Goal: Transaction & Acquisition: Purchase product/service

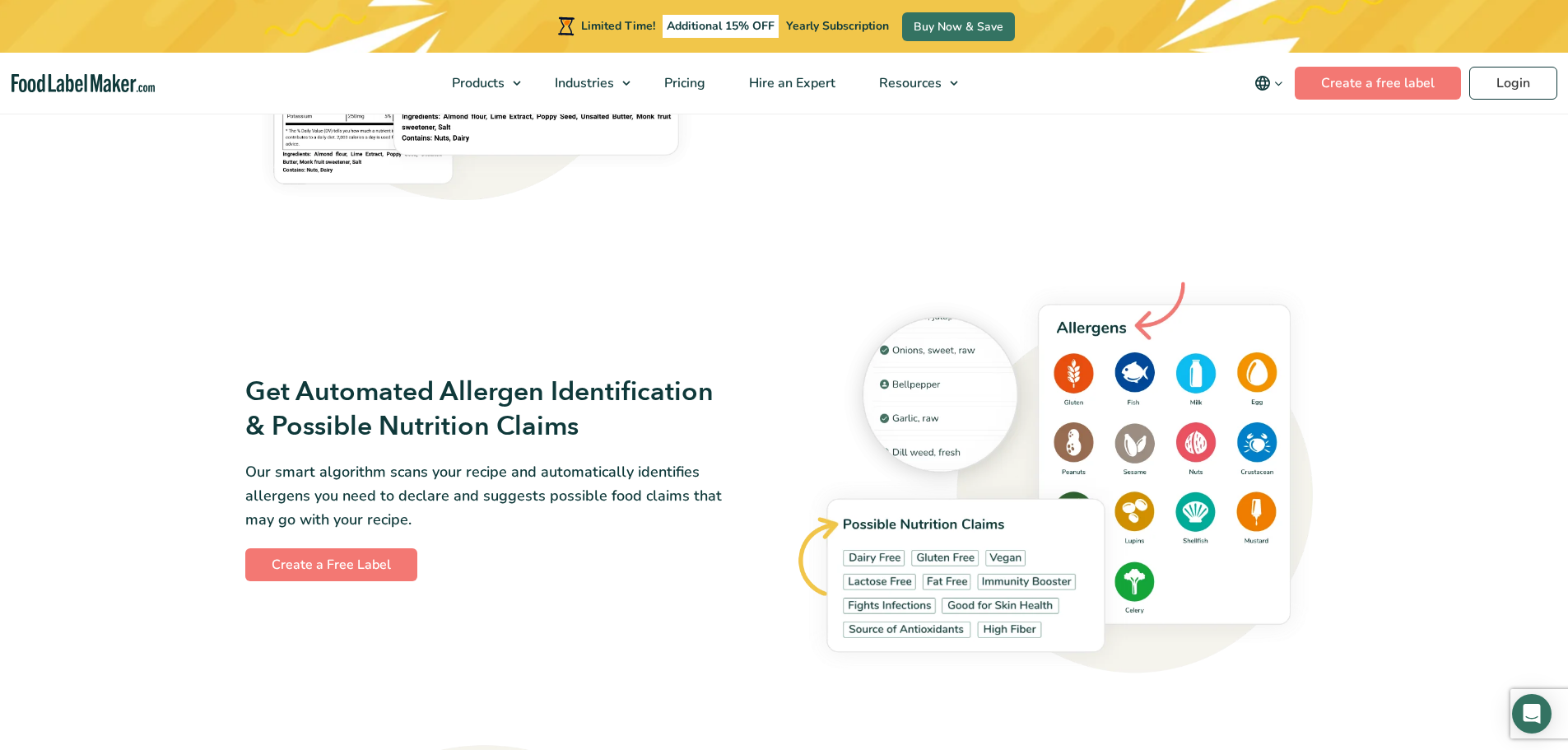
scroll to position [1646, 0]
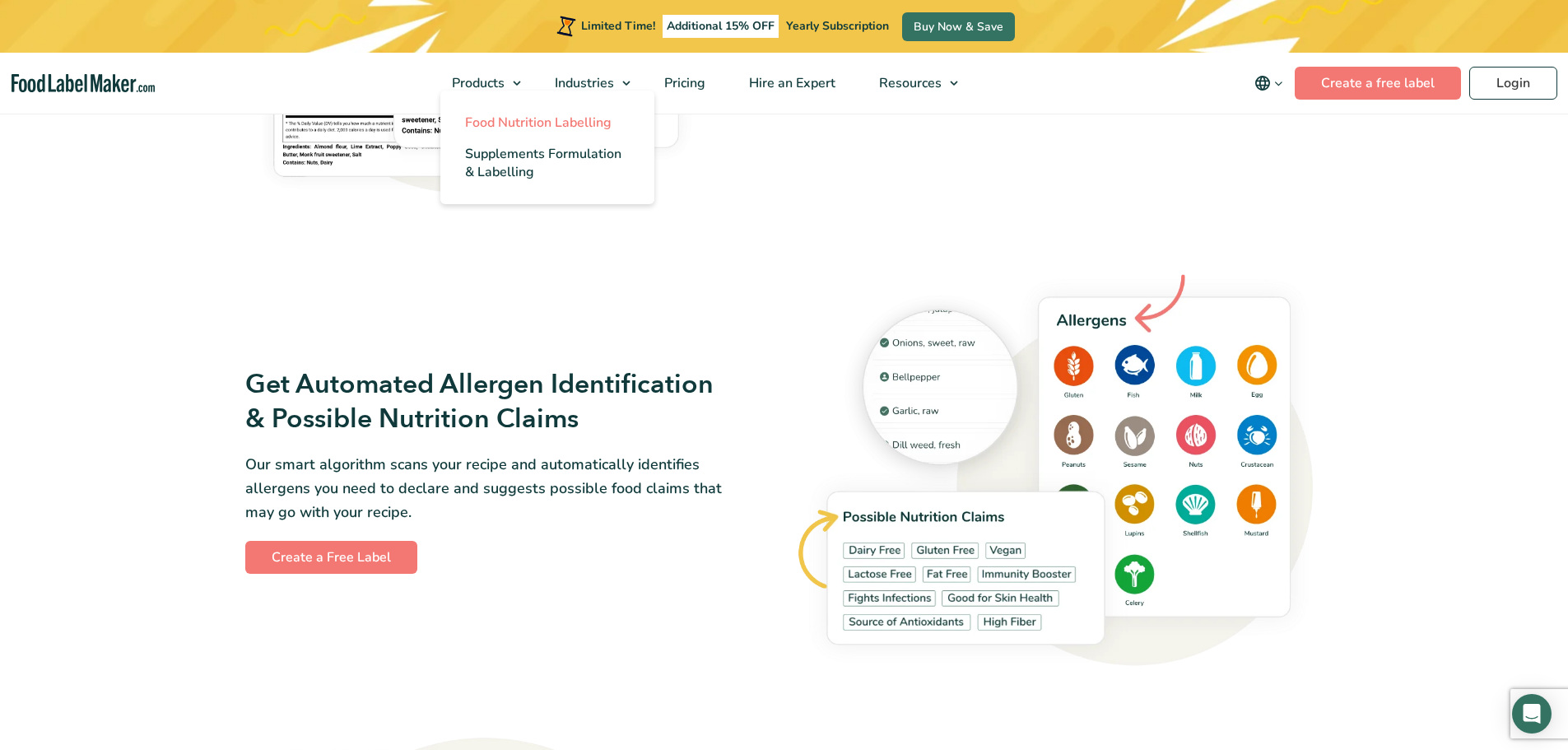
click at [498, 130] on span "Food Nutrition Labelling" at bounding box center [538, 122] width 146 height 18
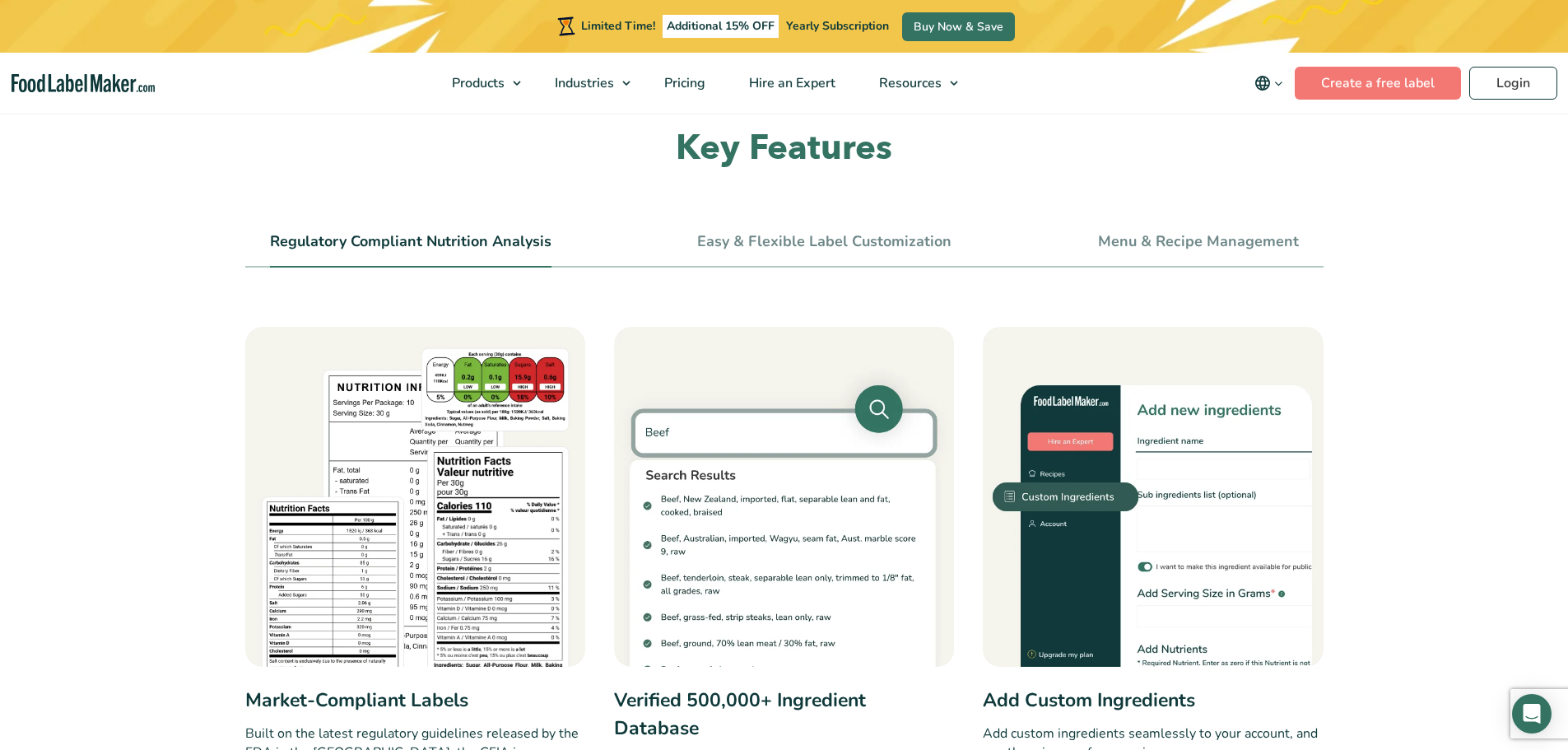
click at [335, 242] on link "Regulatory Compliant Nutrition Analysis" at bounding box center [410, 241] width 282 height 18
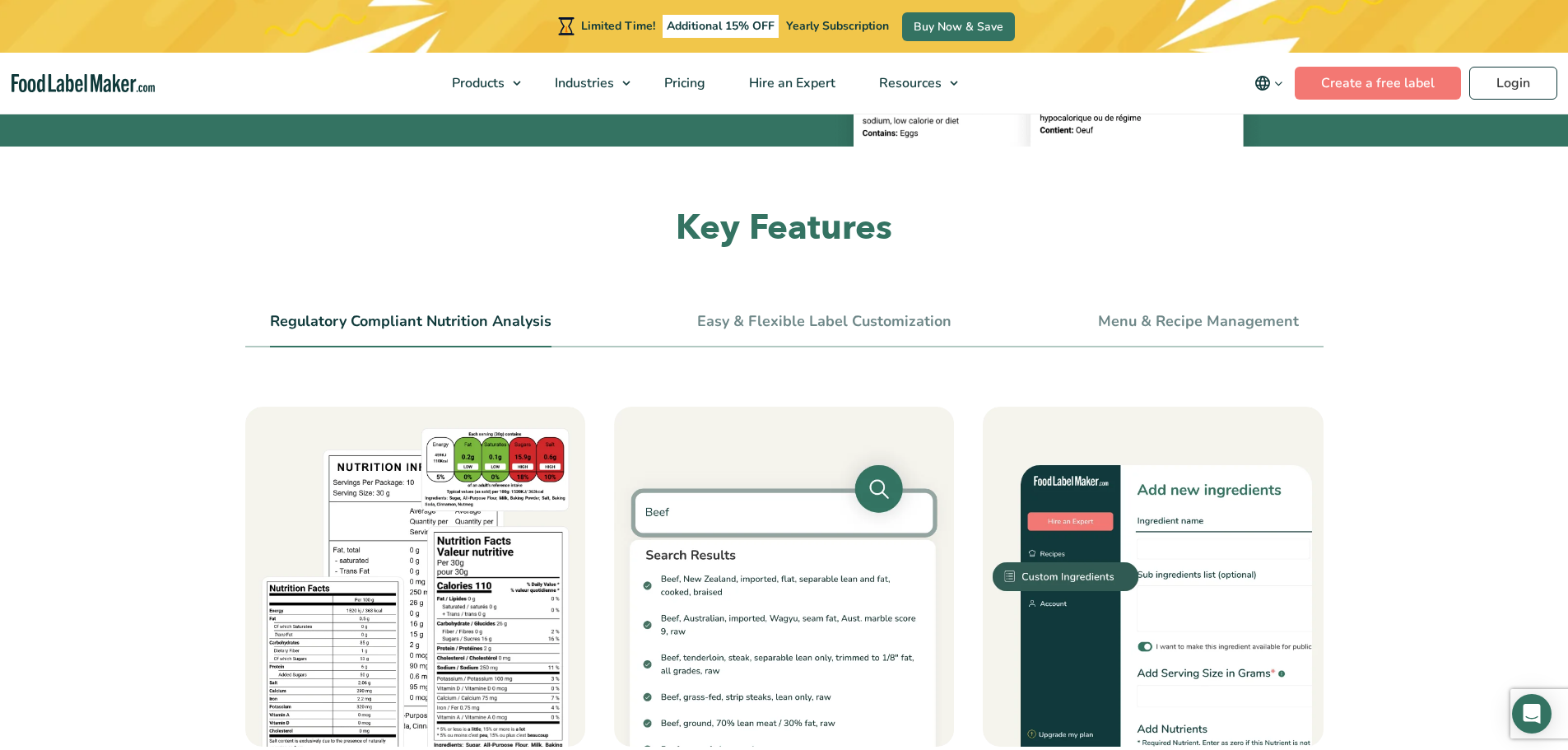
scroll to position [494, 0]
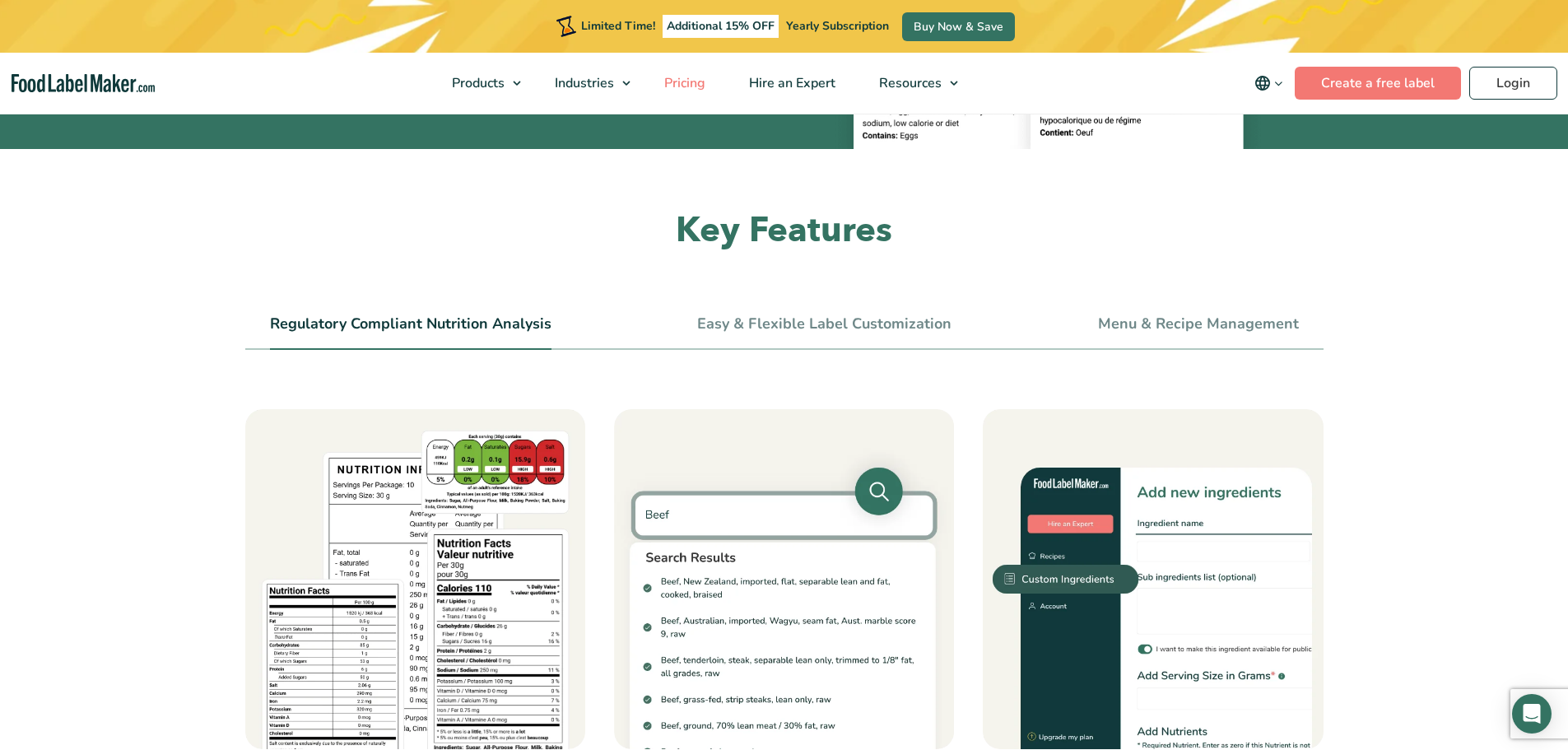
click at [685, 85] on span "Pricing" at bounding box center [683, 83] width 48 height 18
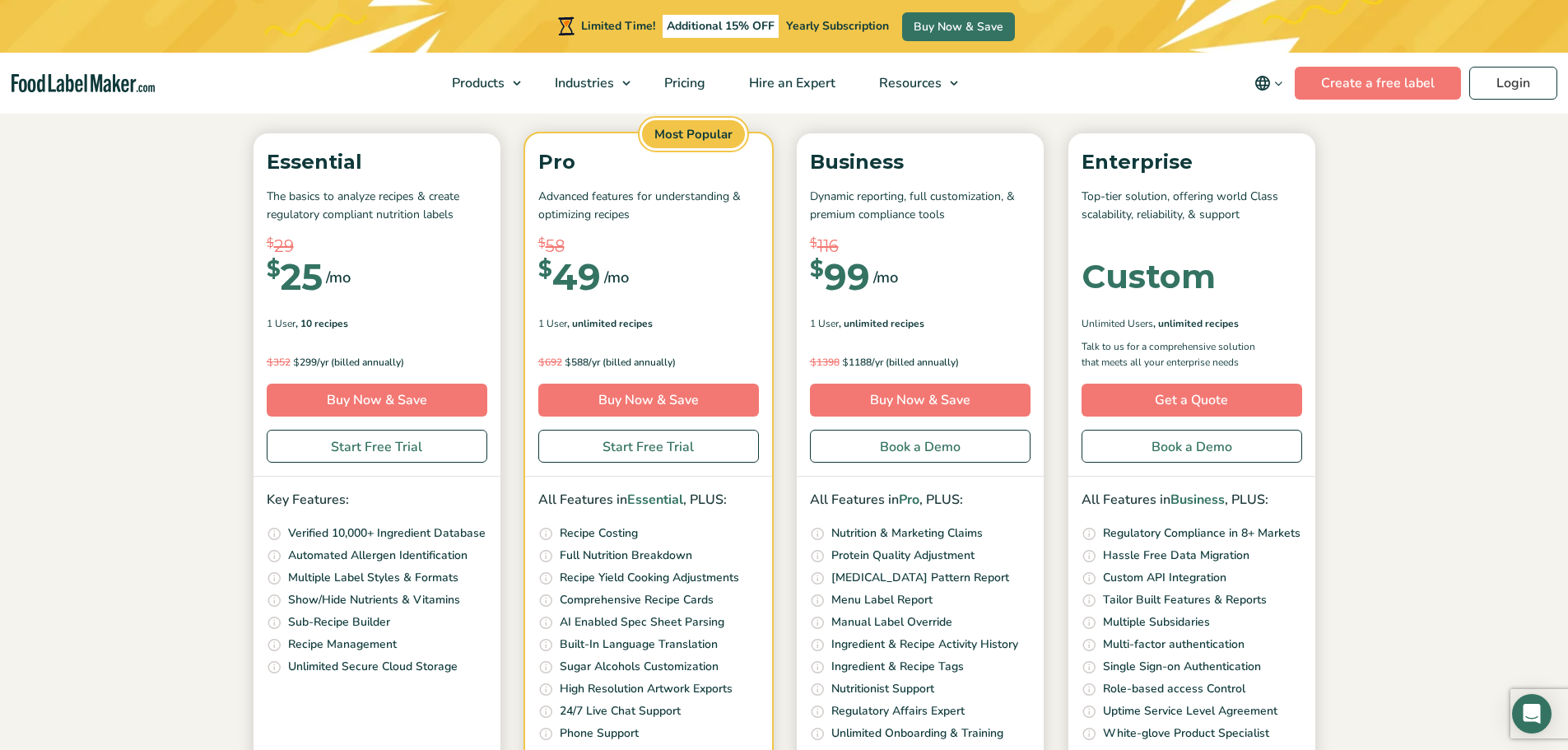
scroll to position [247, 0]
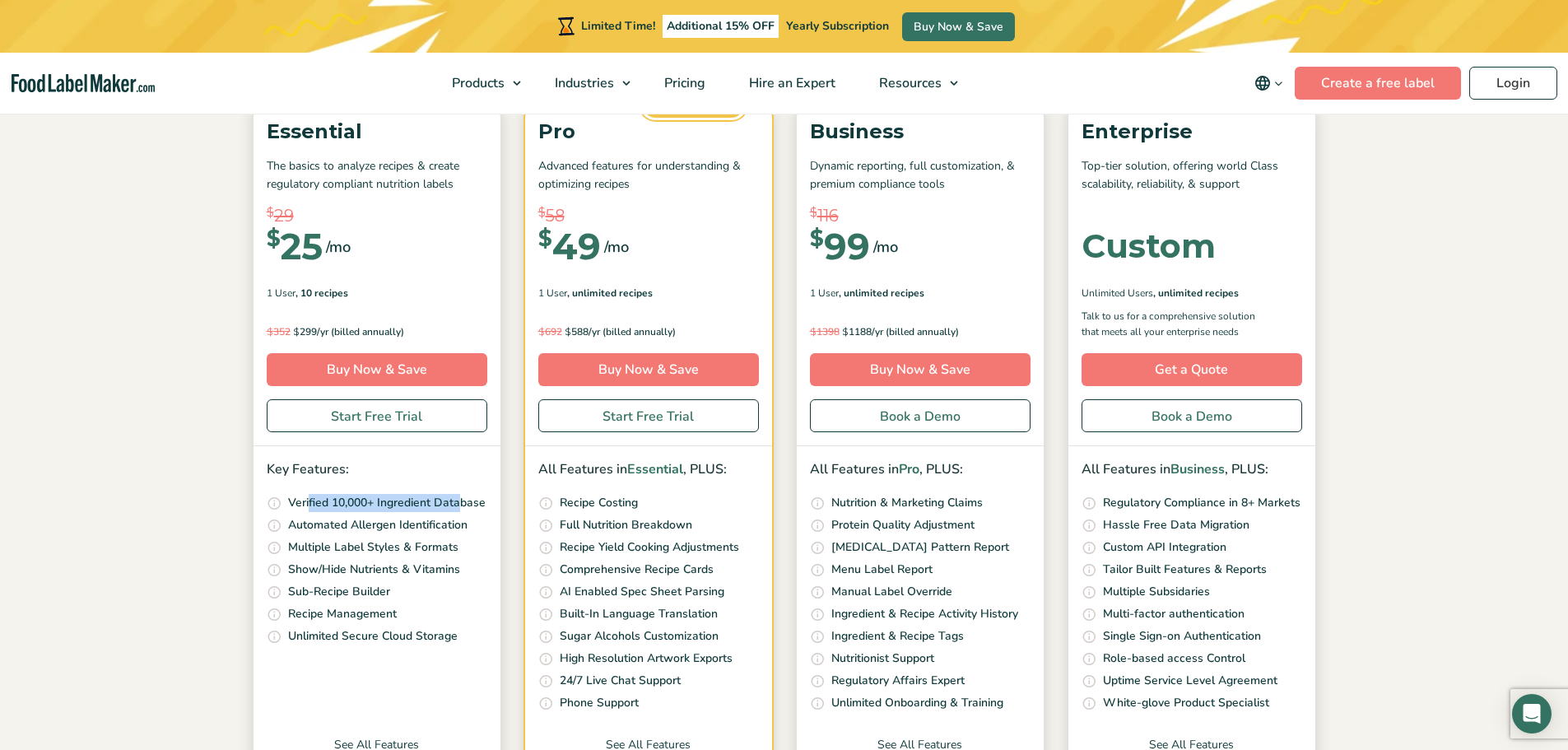
drag, startPoint x: 309, startPoint y: 504, endPoint x: 459, endPoint y: 510, distance: 150.1
click at [459, 510] on p "Verified 10,000+ Ingredient Database" at bounding box center [387, 503] width 198 height 18
click at [189, 489] on section "Simple Pricing For Everyone Monthly Toggle Yearly (6 Month Free + 2 Free Nutrit…" at bounding box center [784, 361] width 1568 height 995
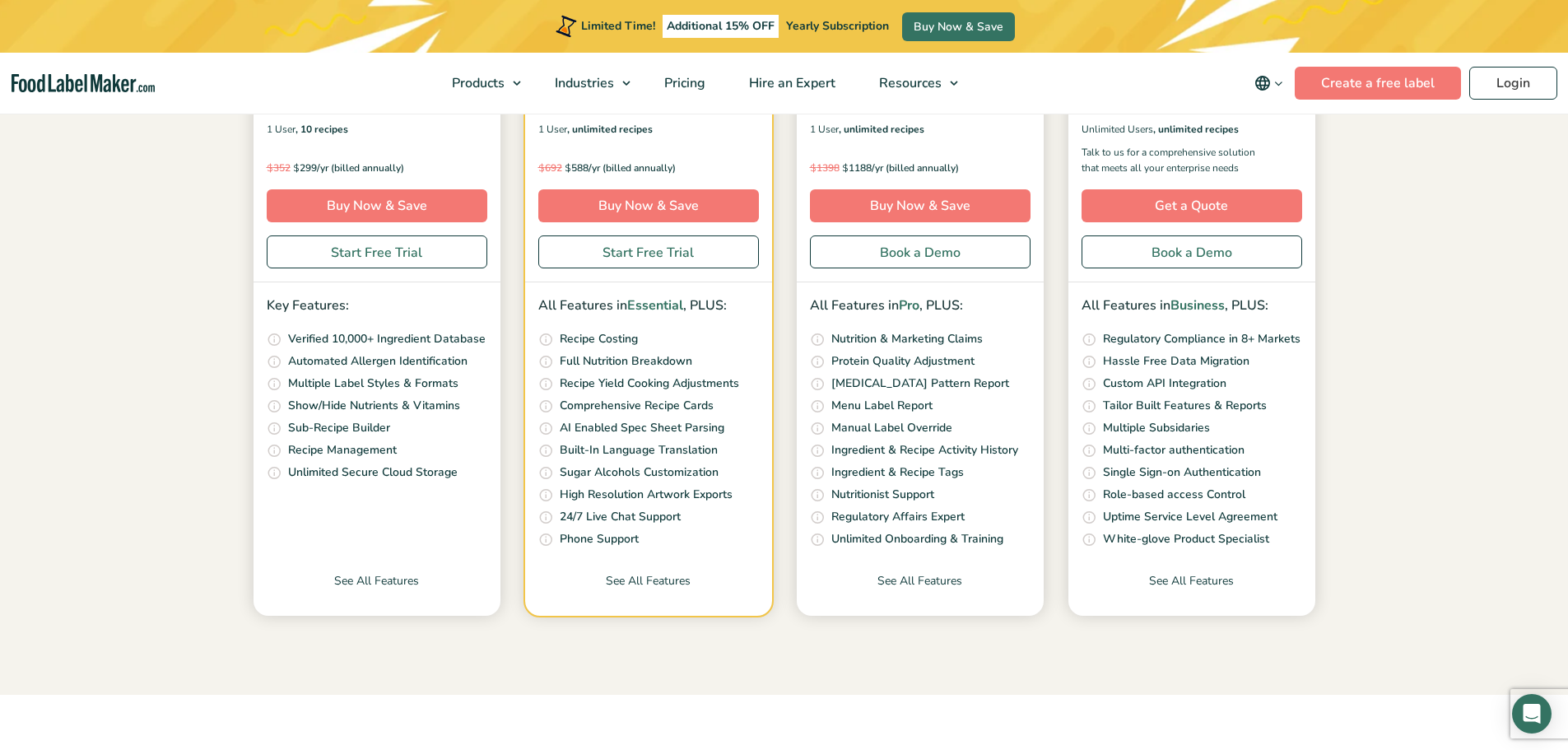
scroll to position [412, 0]
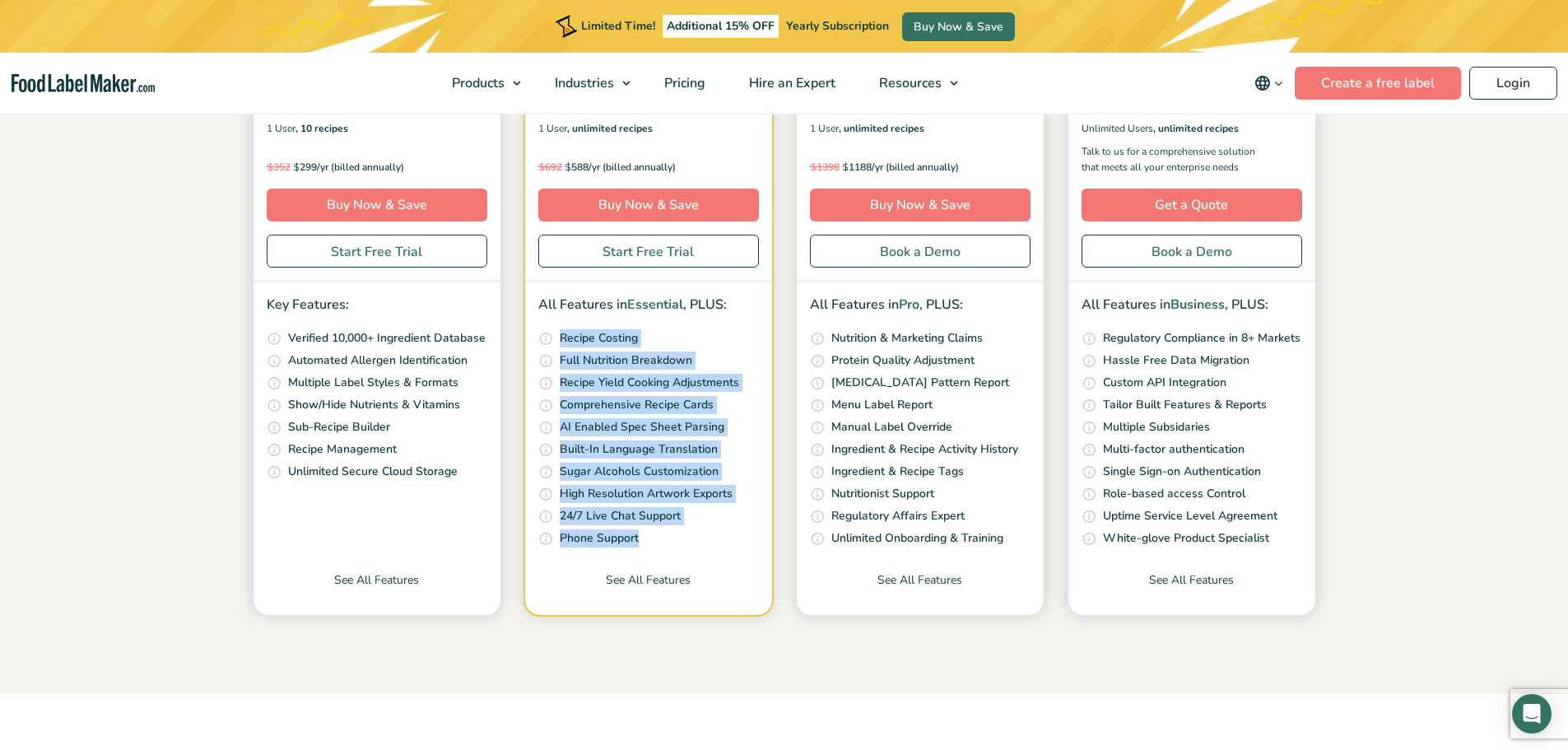
drag, startPoint x: 563, startPoint y: 330, endPoint x: 693, endPoint y: 532, distance: 240.2
click at [693, 532] on ul "Quickly and accurately calculate your recipe costs, including ingredients, pack…" at bounding box center [649, 439] width 221 height 219
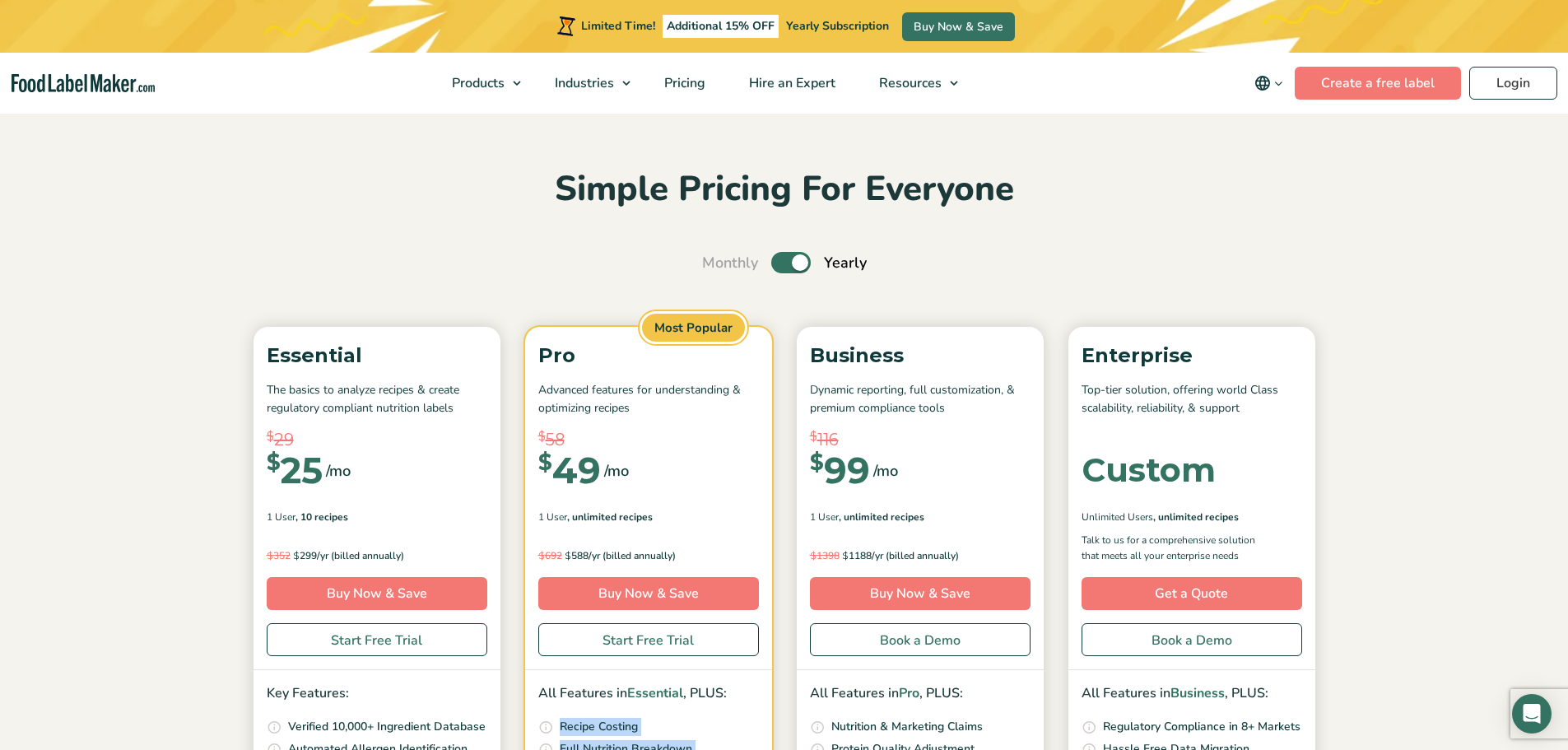
scroll to position [0, 0]
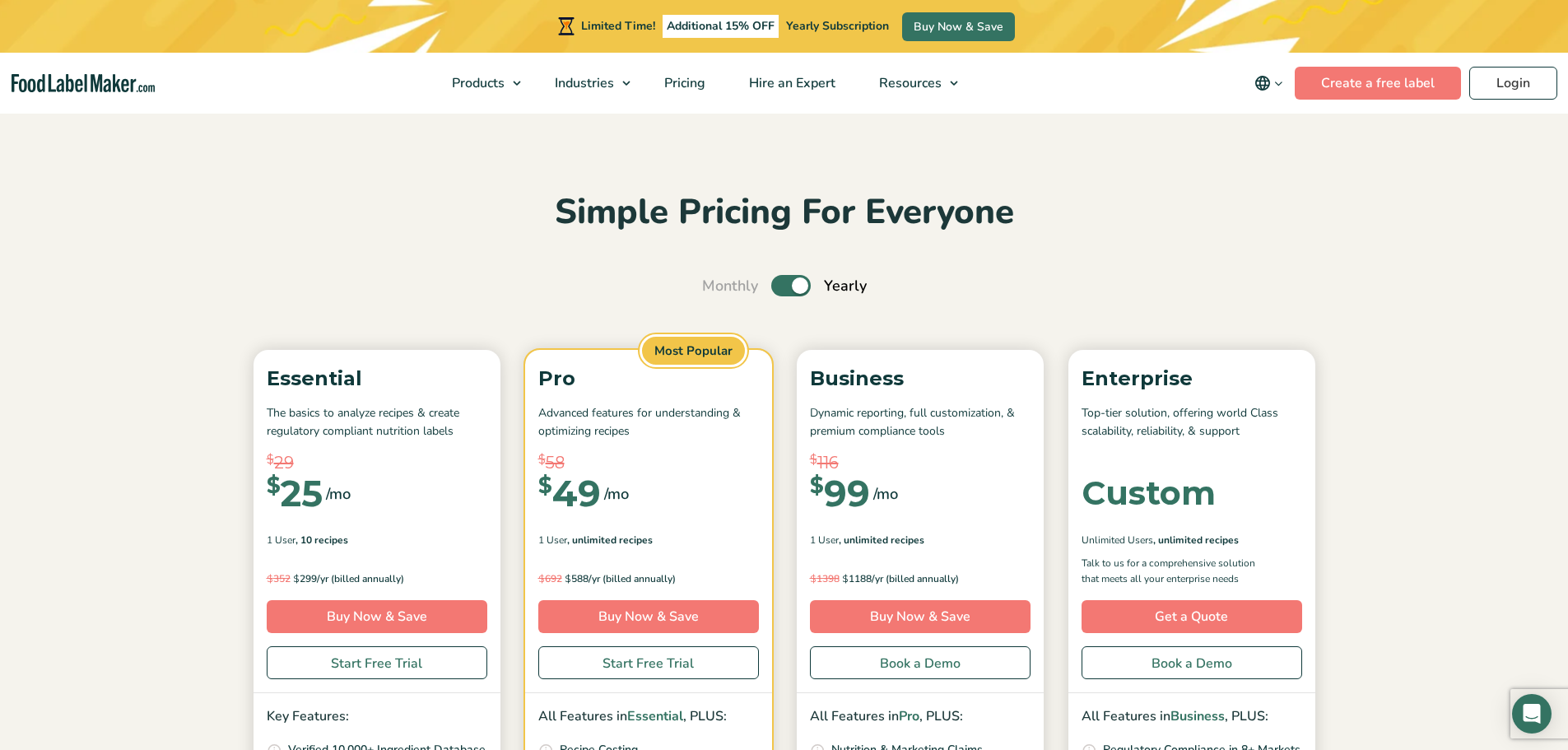
click at [110, 339] on section "Simple Pricing For Everyone Monthly Toggle Yearly (6 Month Free + 2 Free Nutrit…" at bounding box center [784, 609] width 1568 height 995
